Goal: Task Accomplishment & Management: Manage account settings

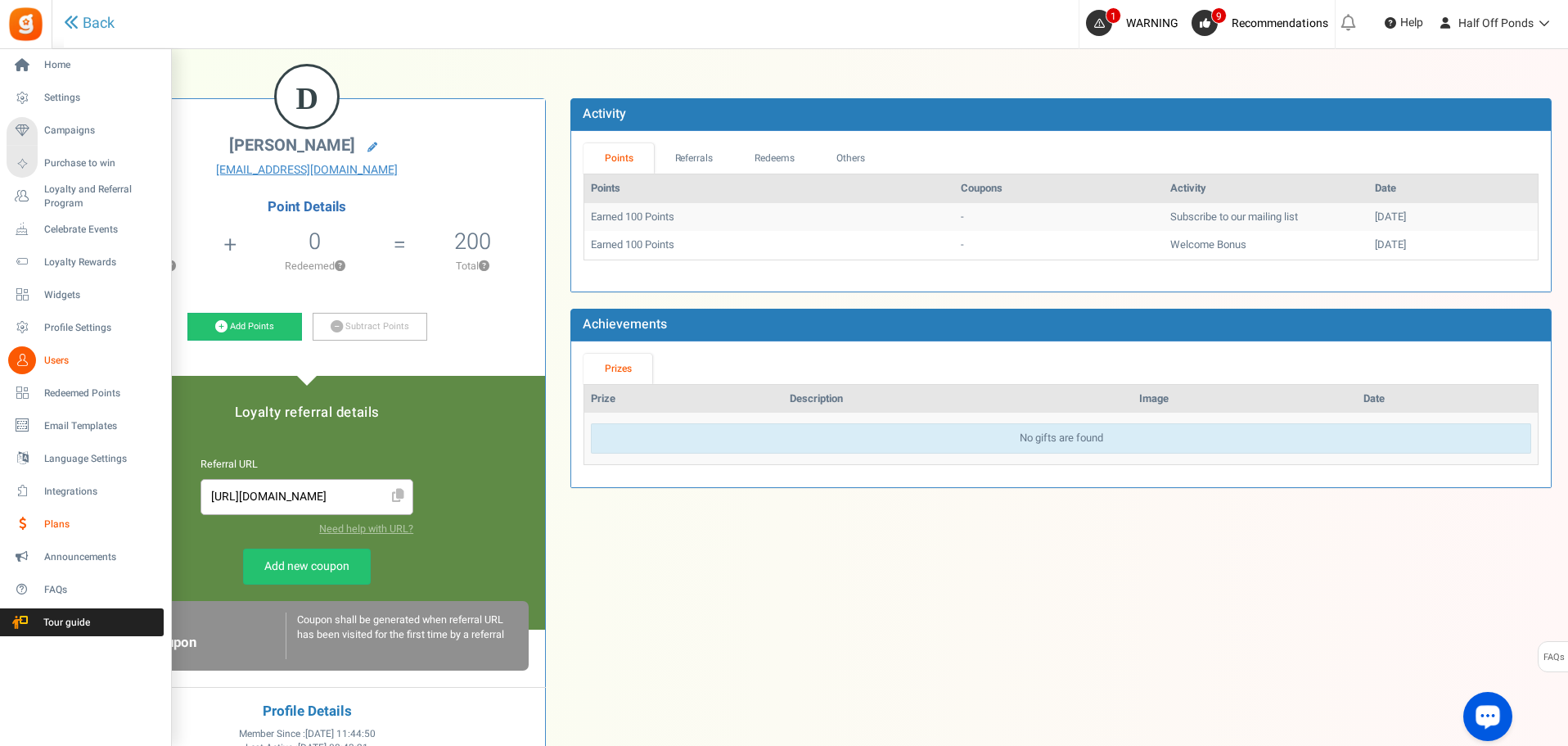
click at [88, 522] on span "Plans" at bounding box center [101, 524] width 114 height 14
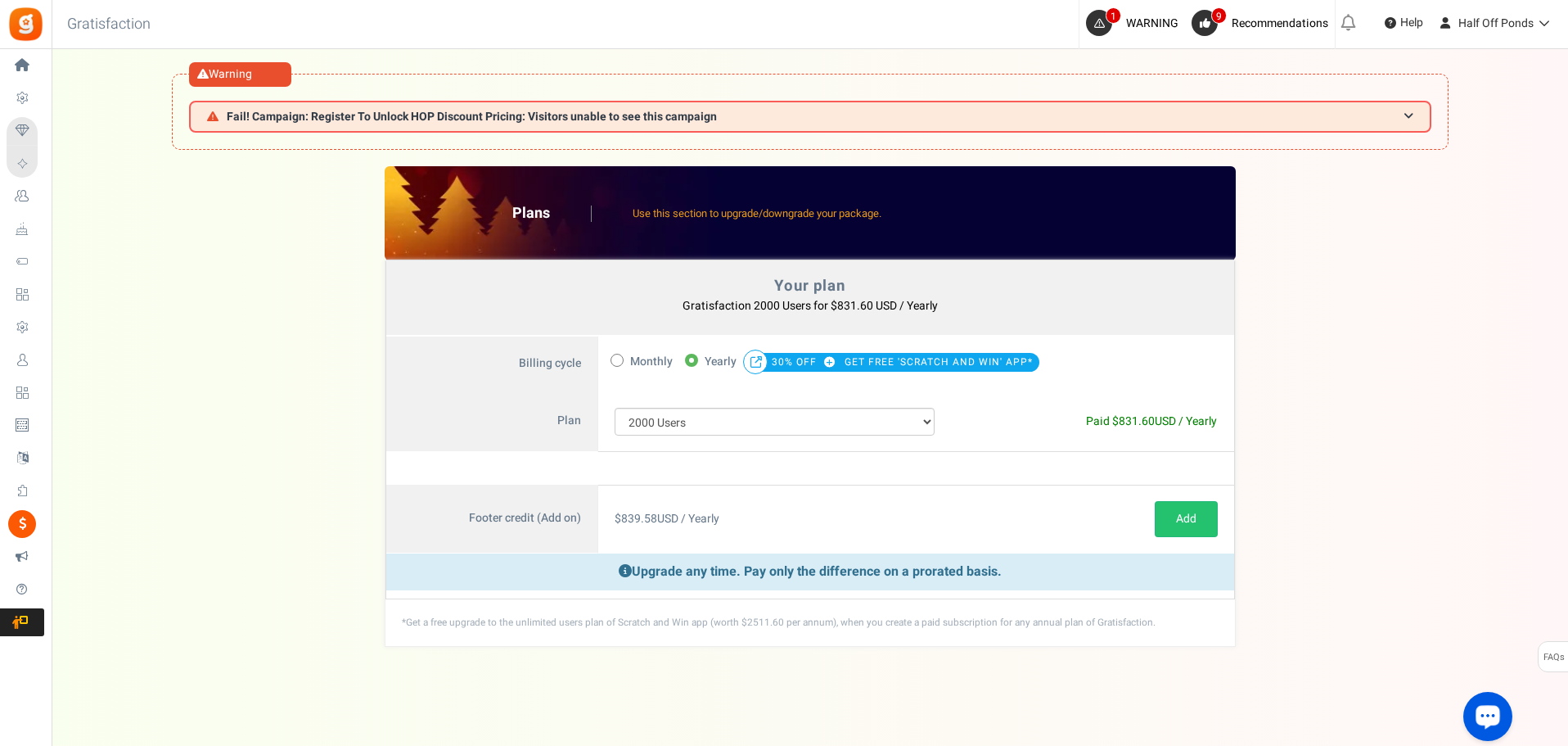
drag, startPoint x: 66, startPoint y: 350, endPoint x: 67, endPoint y: 359, distance: 9.1
click at [44, 350] on link "Users" at bounding box center [25, 360] width 38 height 28
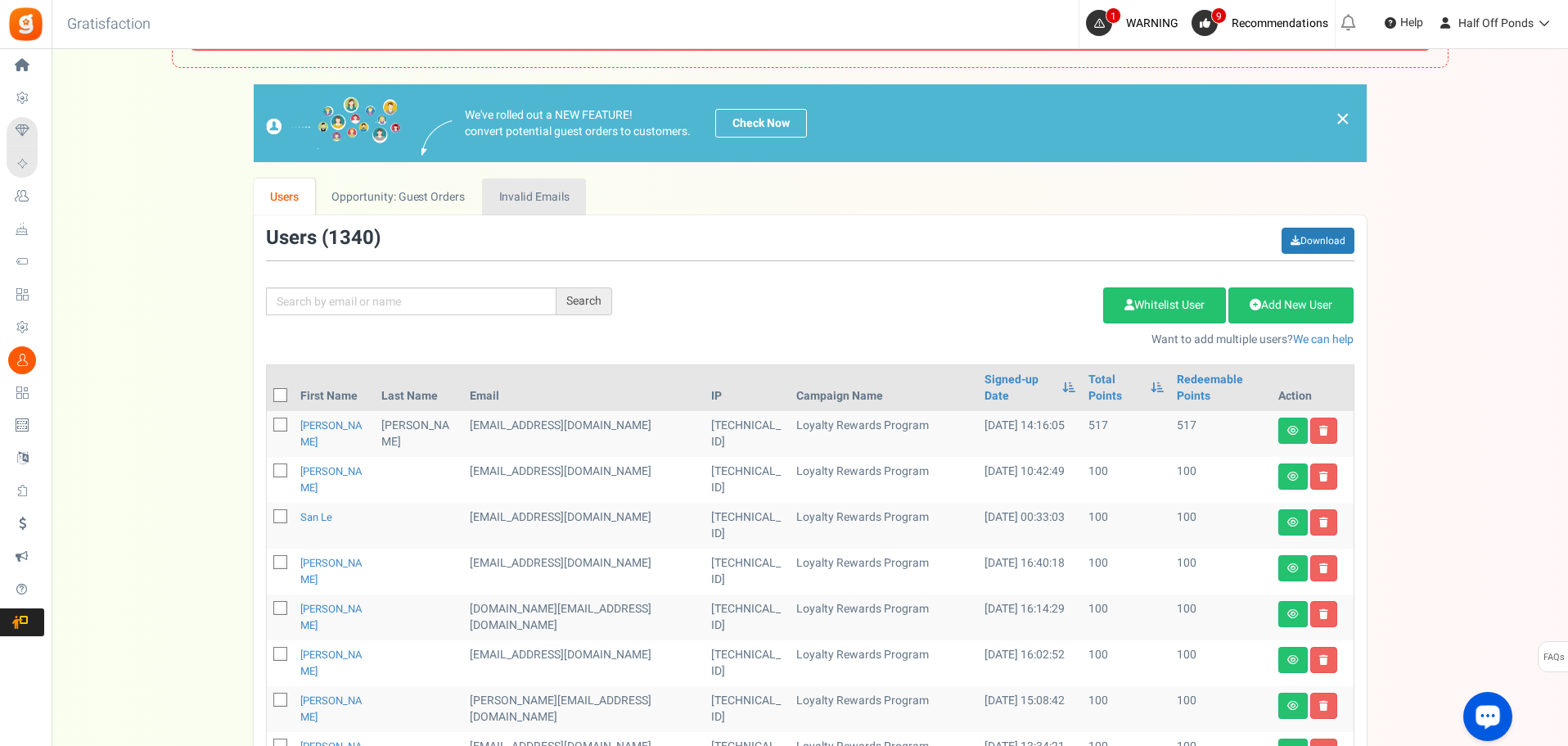
click at [508, 203] on link "Invalid Emails" at bounding box center [534, 197] width 104 height 37
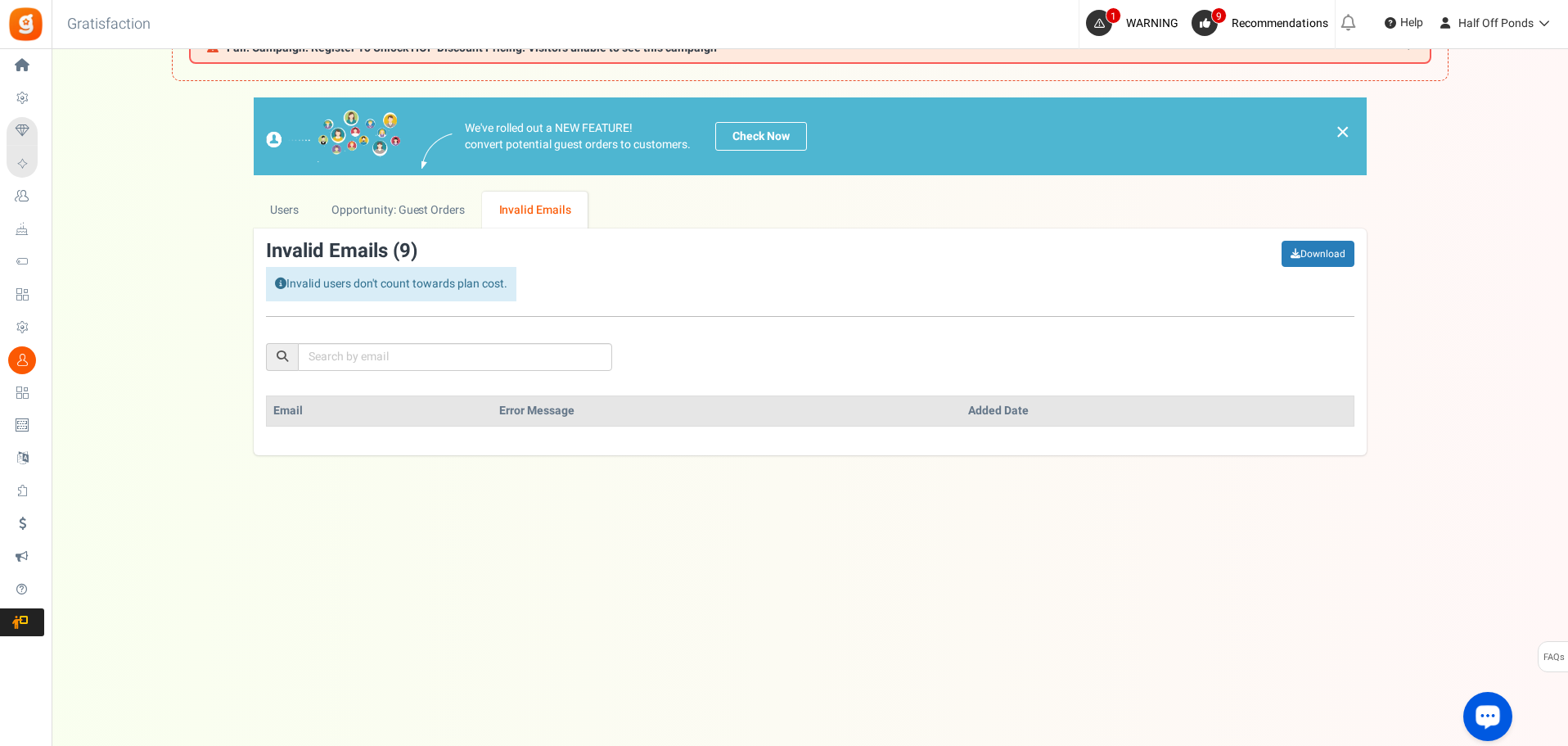
scroll to position [82, 0]
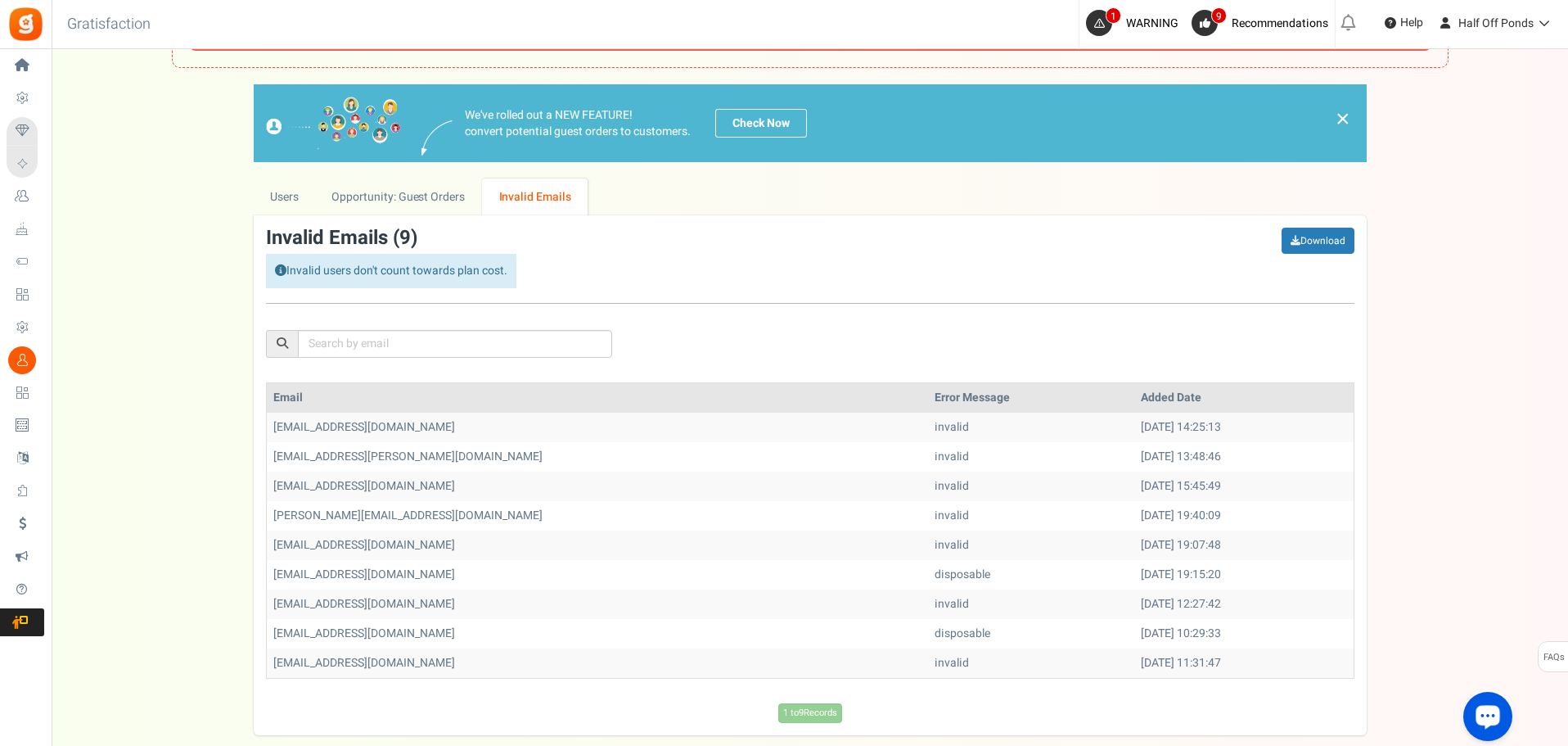
click at [446, 216] on div "Invalid Emails ( 9 ) Invalid users don't count towards plan cost. Download Emai…" at bounding box center [811, 475] width 1113 height 519
click at [440, 211] on link "Opportunity: Guest Orders" at bounding box center [398, 197] width 166 height 37
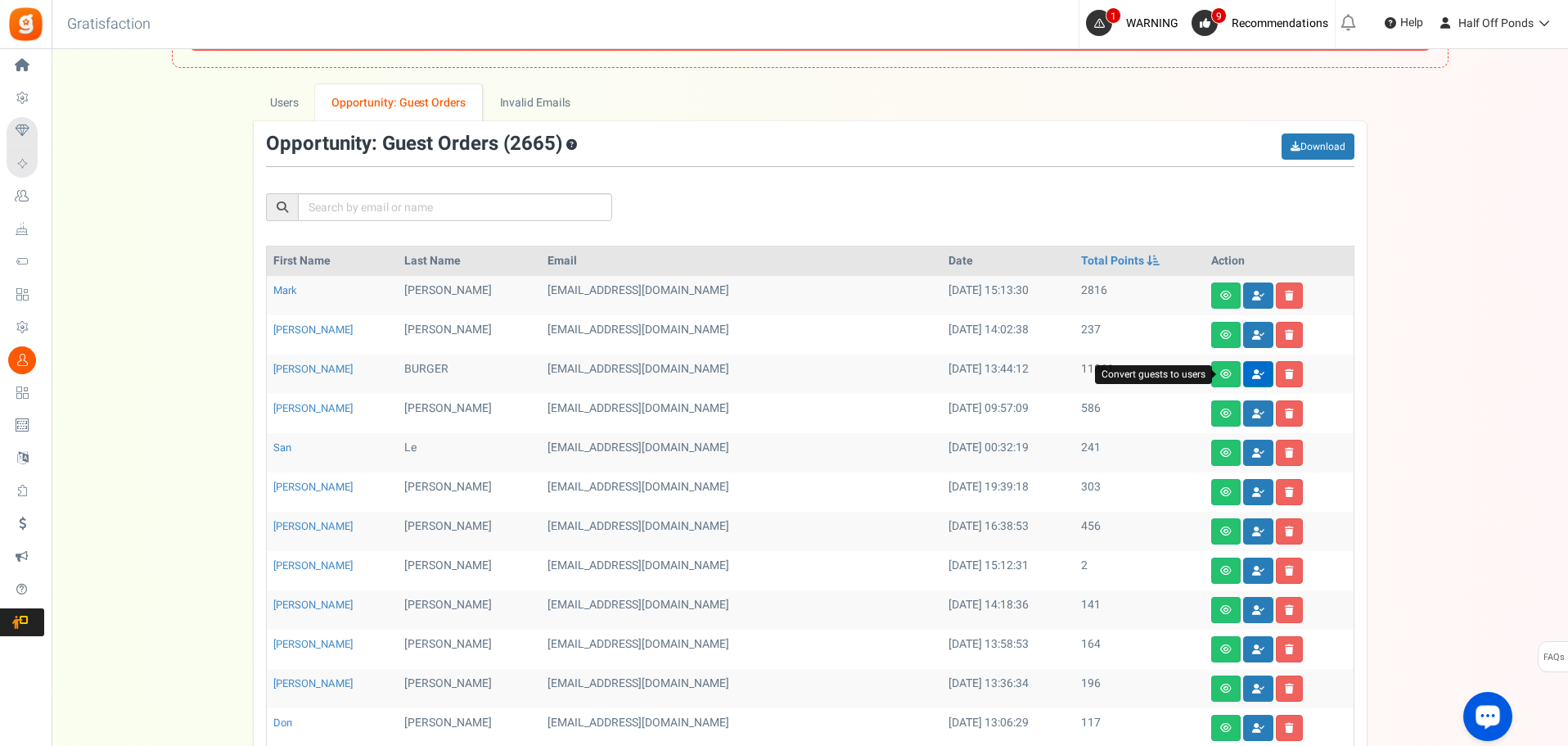
click at [1252, 373] on icon at bounding box center [1258, 374] width 12 height 10
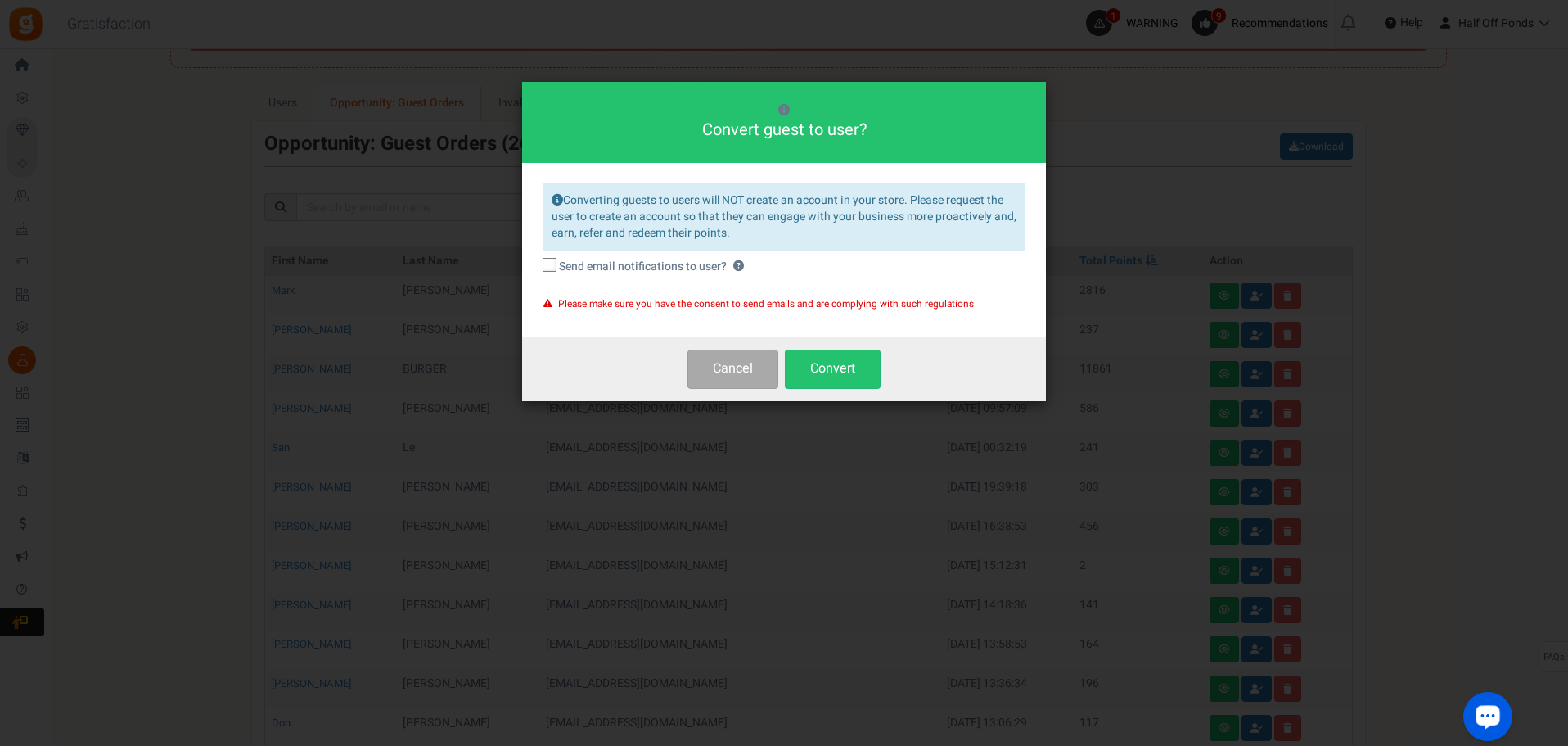
click at [657, 268] on span "Send email notifications to user?" at bounding box center [643, 267] width 168 height 16
click at [537, 268] on input "Send email notifications to user? ?" at bounding box center [531, 267] width 11 height 11
checkbox input "true"
click at [788, 107] on icon at bounding box center [784, 109] width 12 height 12
click at [830, 368] on button "Convert" at bounding box center [833, 368] width 95 height 39
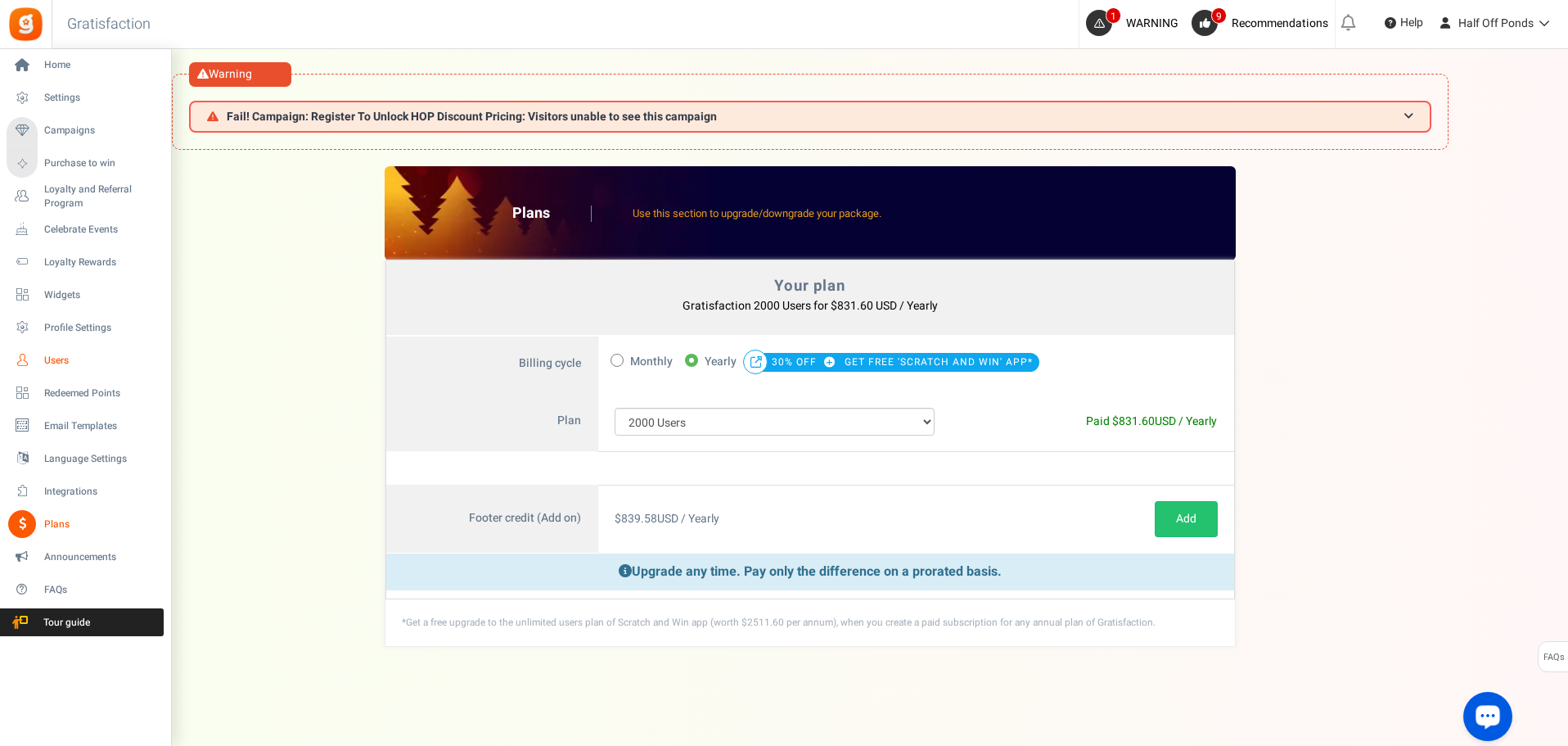
click at [73, 357] on span "Users" at bounding box center [101, 360] width 114 height 14
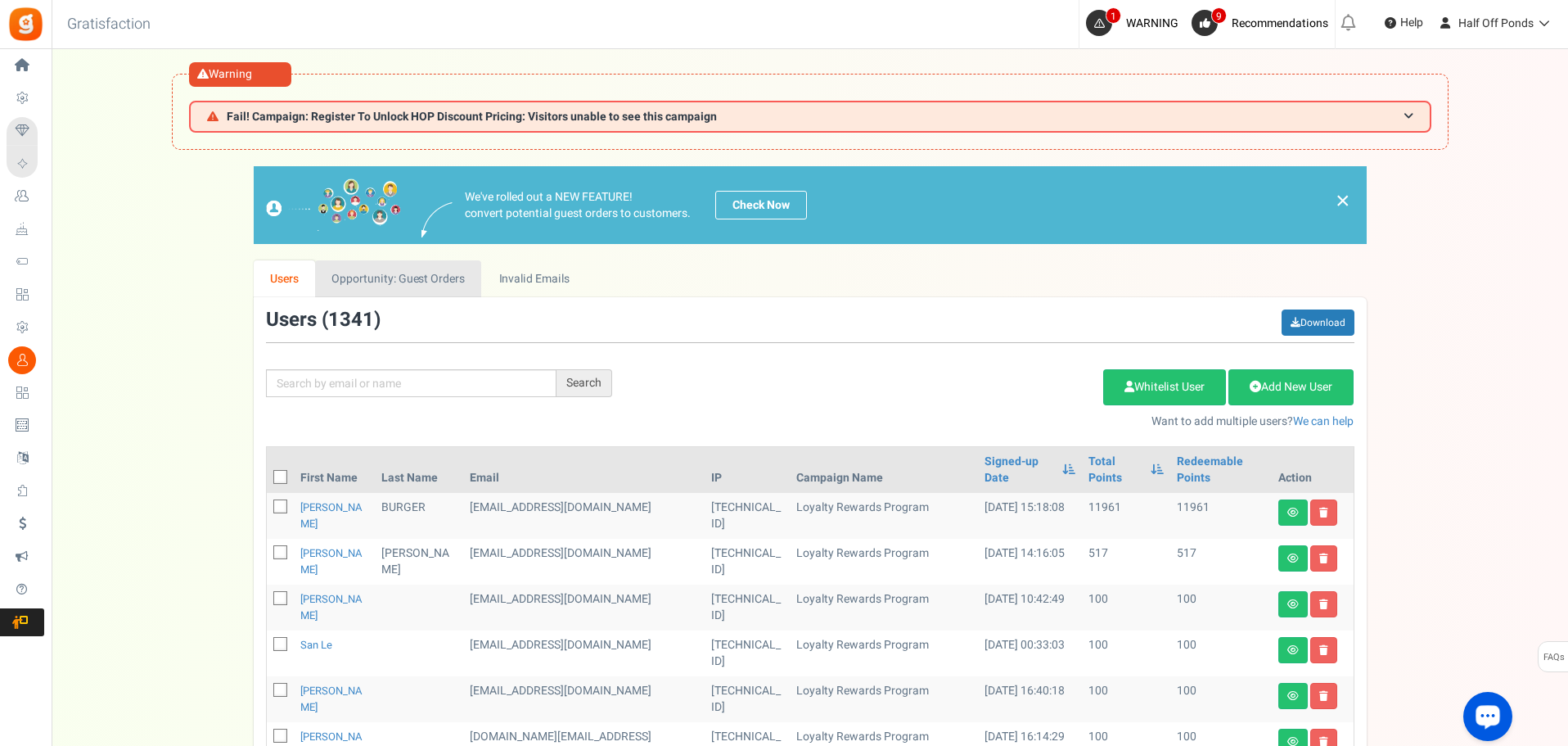
click at [428, 272] on link "Opportunity: Guest Orders" at bounding box center [398, 279] width 166 height 37
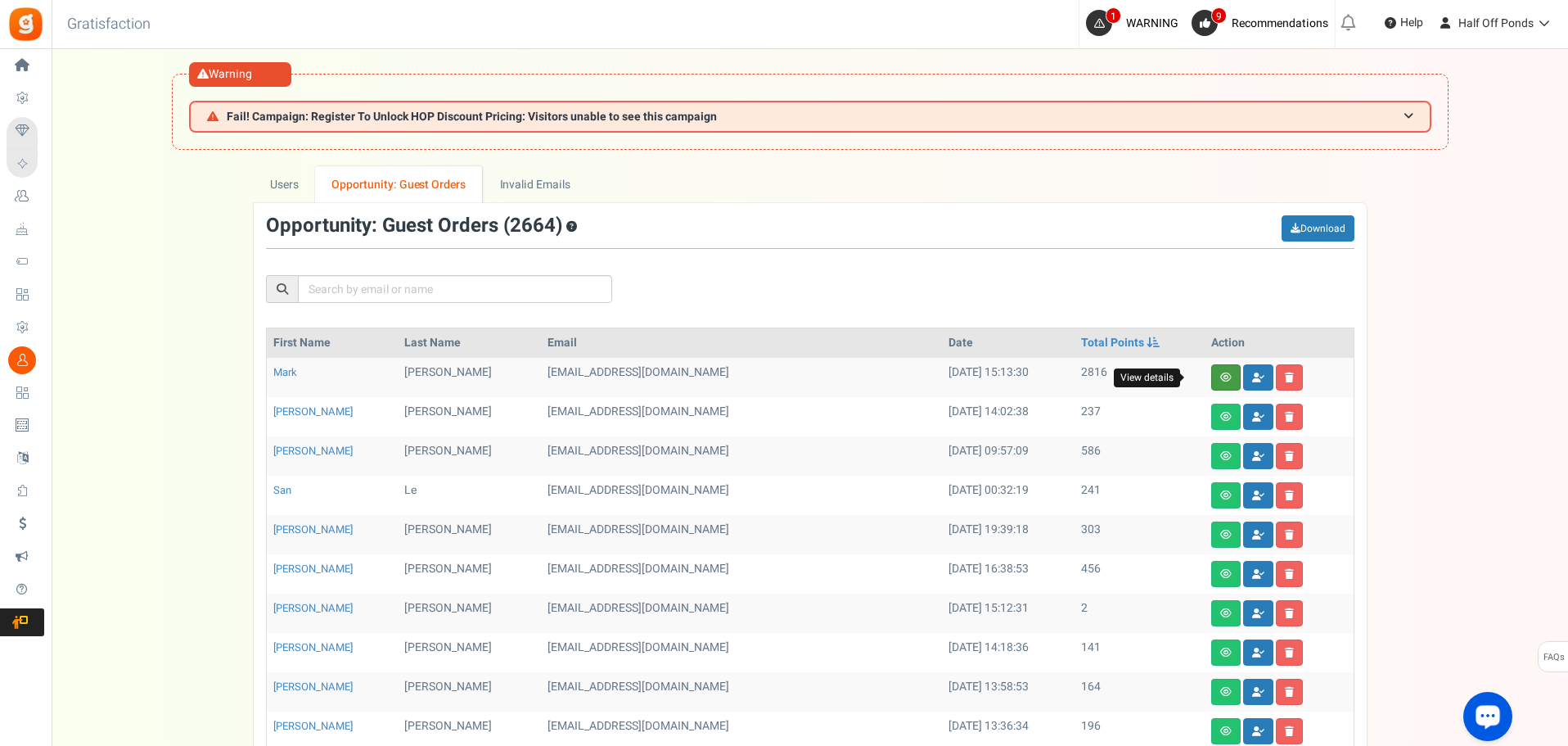
click at [1220, 382] on icon at bounding box center [1226, 378] width 12 height 10
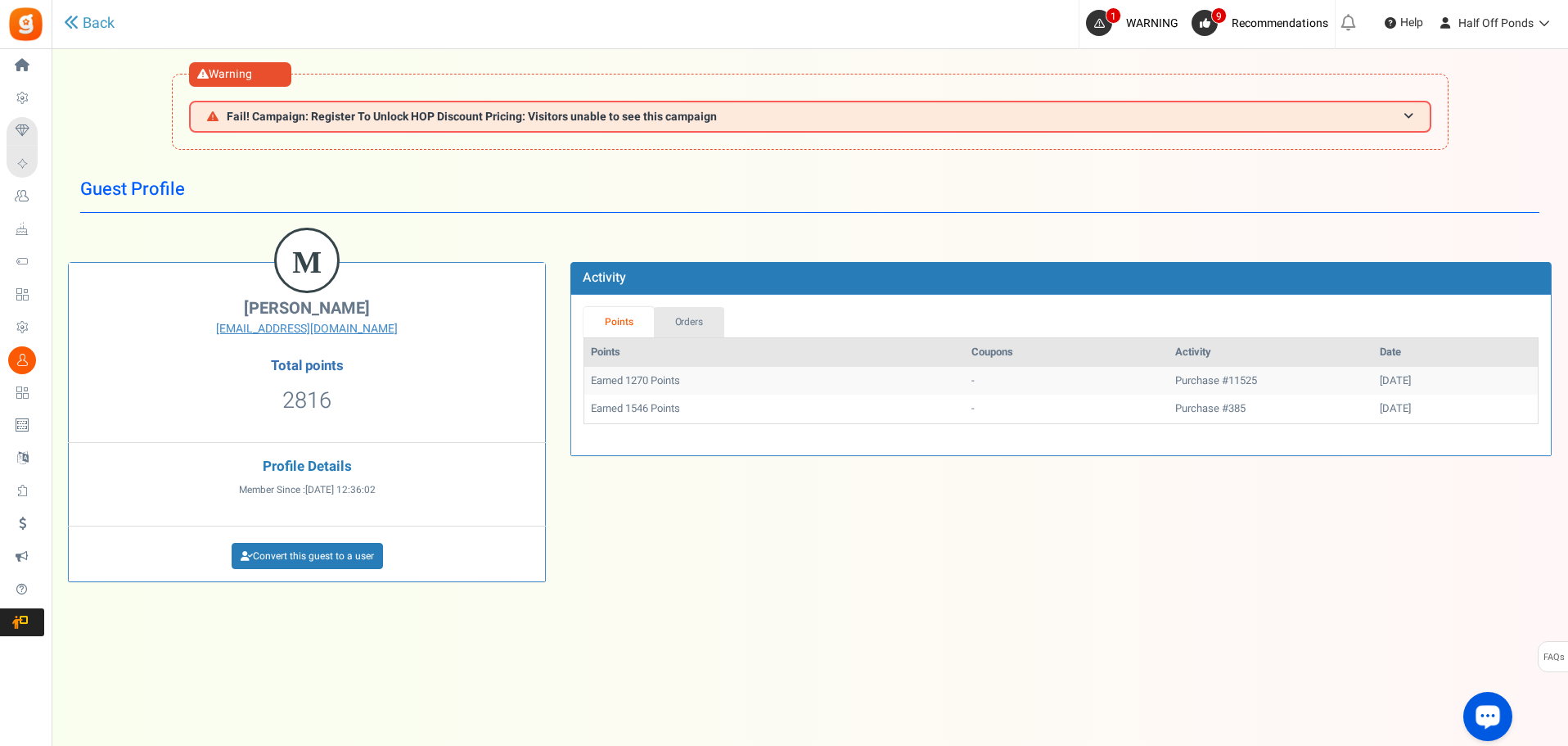
click at [658, 330] on link "Orders" at bounding box center [689, 322] width 71 height 30
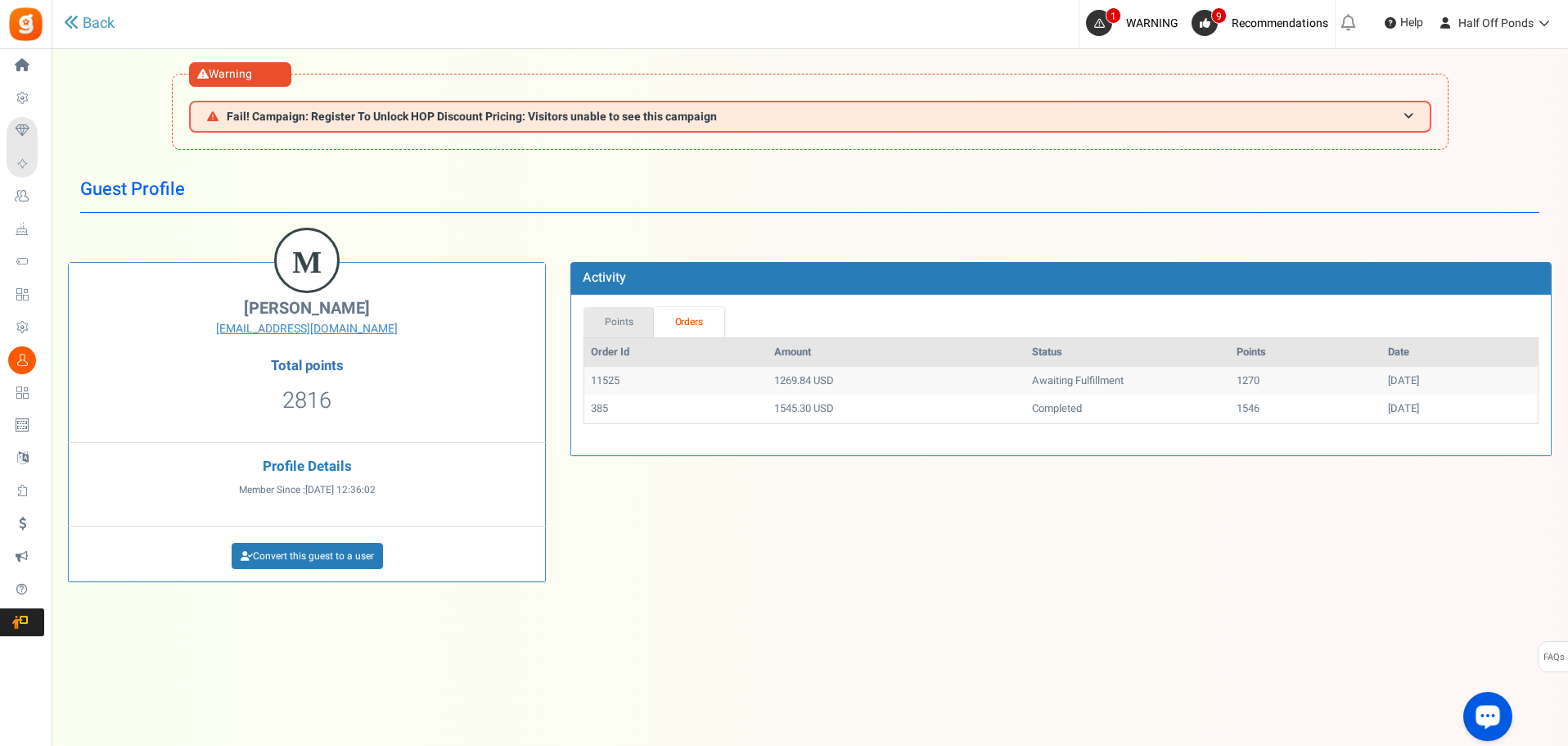
click at [625, 315] on link "Points" at bounding box center [619, 322] width 71 height 30
click at [44, 350] on link "Users" at bounding box center [25, 360] width 38 height 28
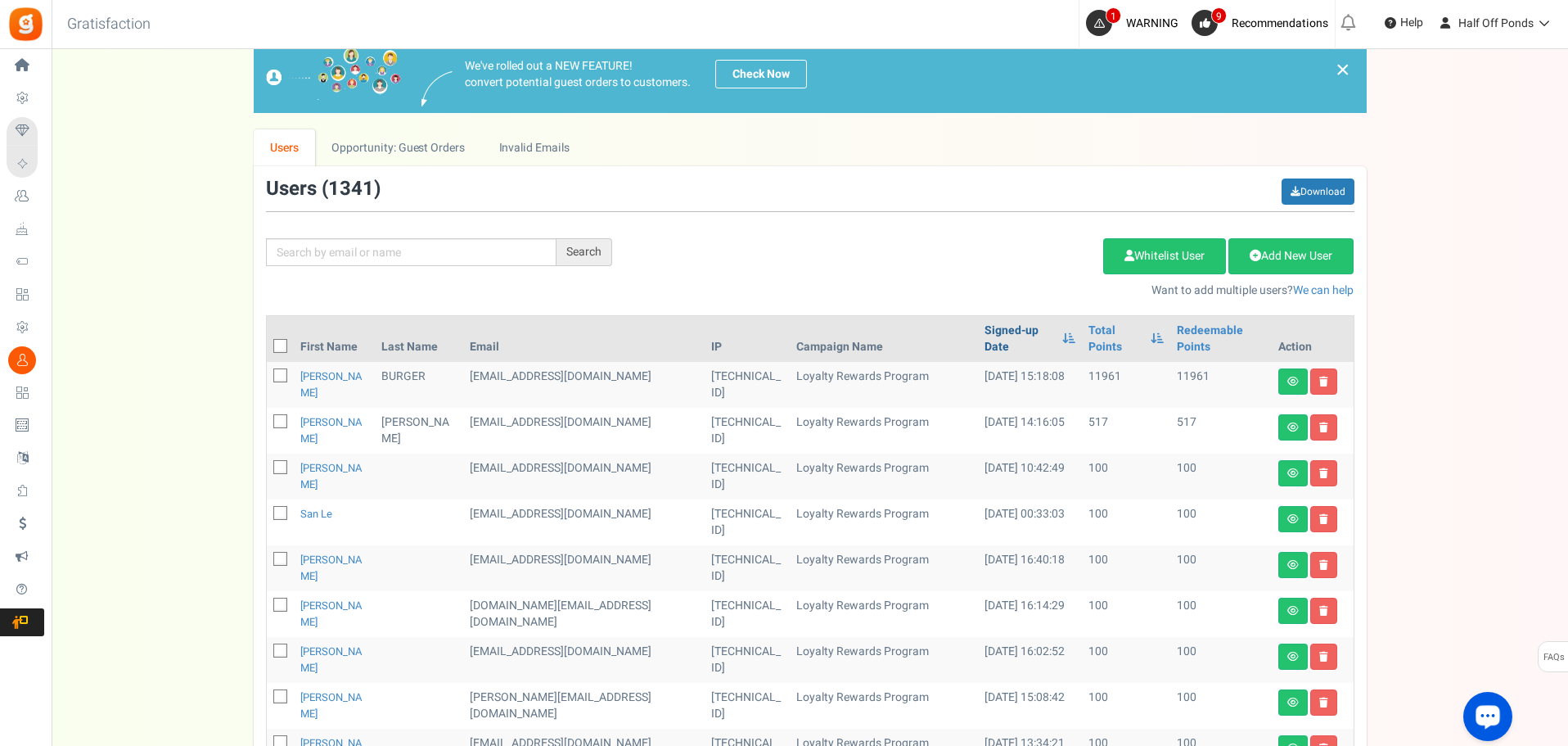
scroll to position [164, 0]
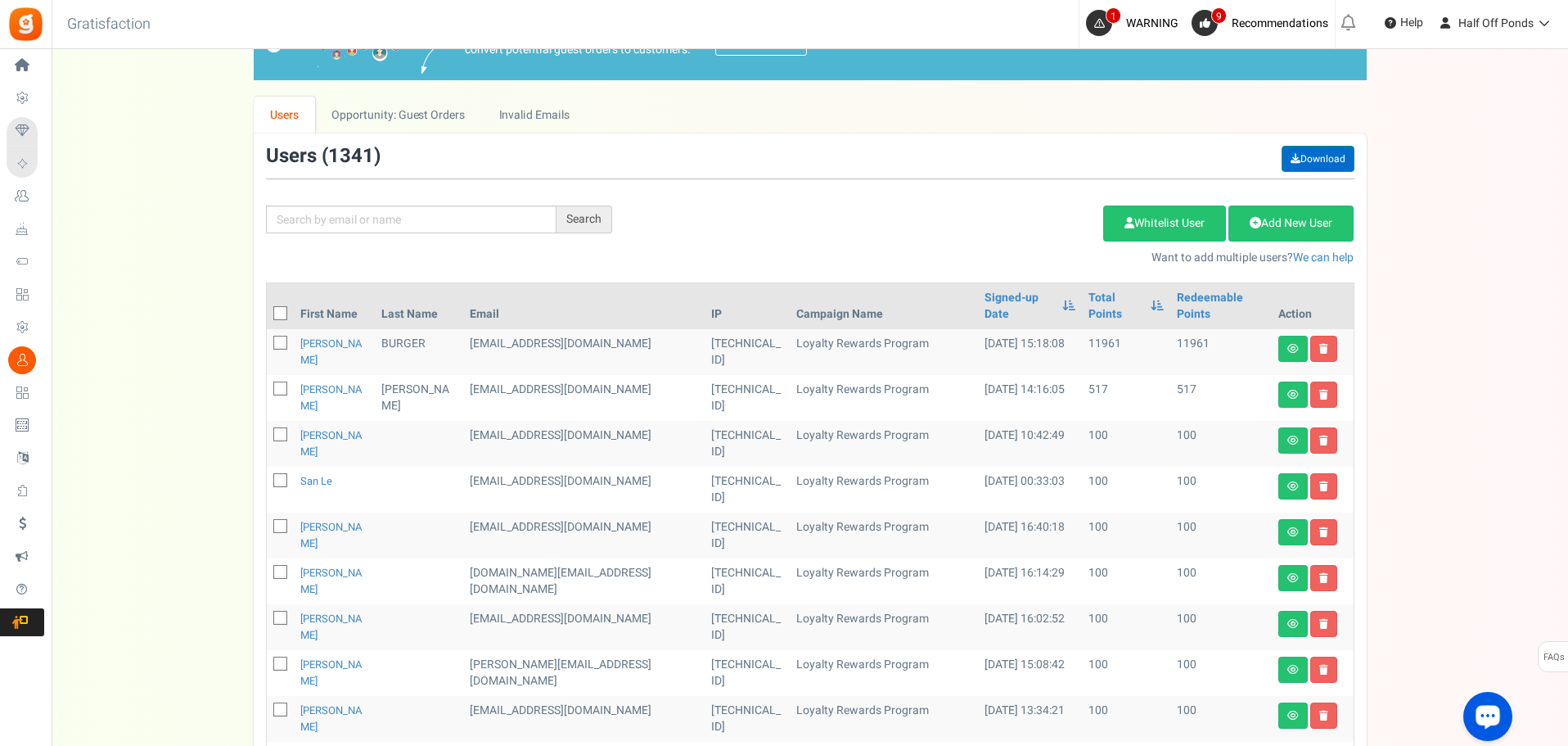
click at [1316, 164] on link "Download" at bounding box center [1318, 159] width 73 height 26
